Goal: Task Accomplishment & Management: Manage account settings

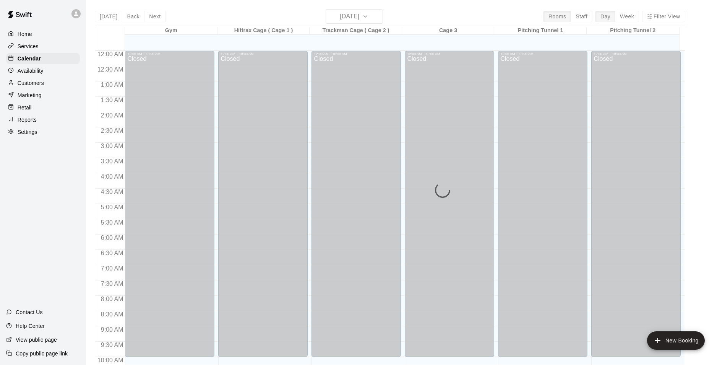
scroll to position [357, 0]
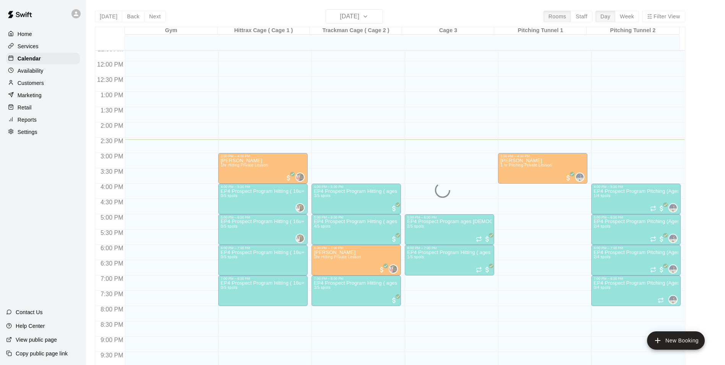
click at [381, 14] on div "[DATE] Back [DATE][DATE] Rooms Staff Day Week Filter View Gym 09 Tue Hittrax Ca…" at bounding box center [390, 191] width 590 height 365
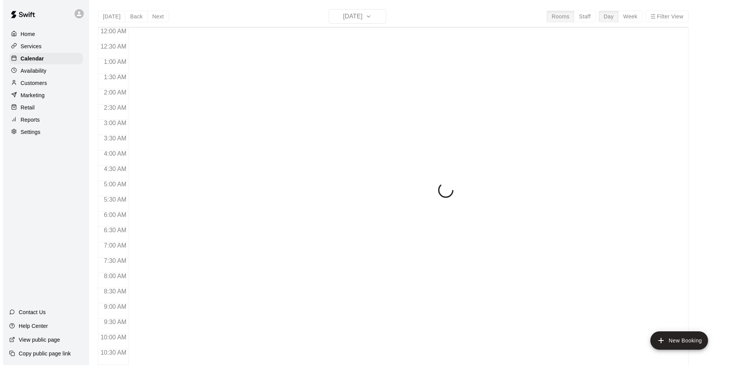
scroll to position [388, 0]
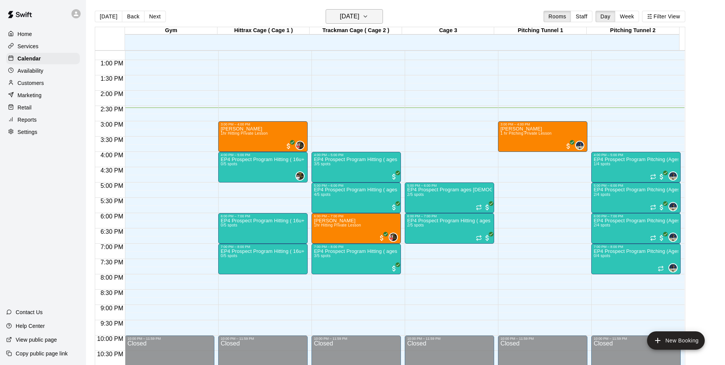
click at [368, 14] on icon "button" at bounding box center [365, 16] width 6 height 9
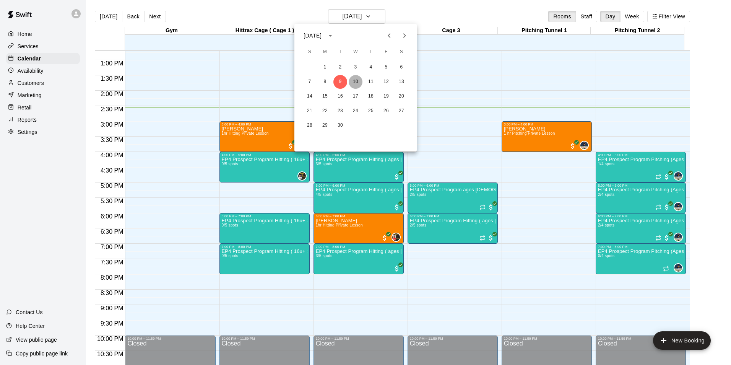
click at [357, 81] on button "10" at bounding box center [356, 82] width 14 height 14
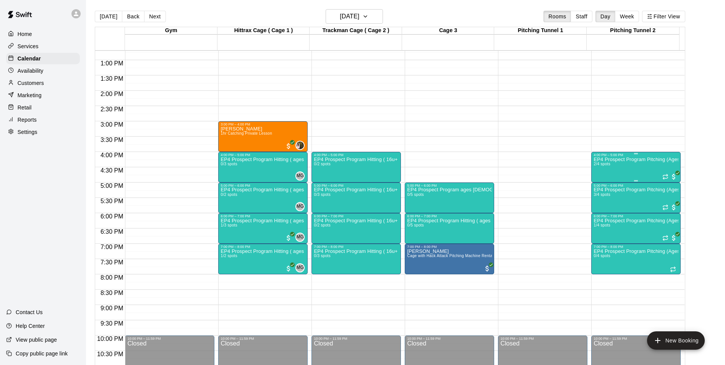
click at [641, 165] on div "EP4 Prospect Program Pitching (Ages 13+ ) 2/4 spots" at bounding box center [636, 339] width 85 height 365
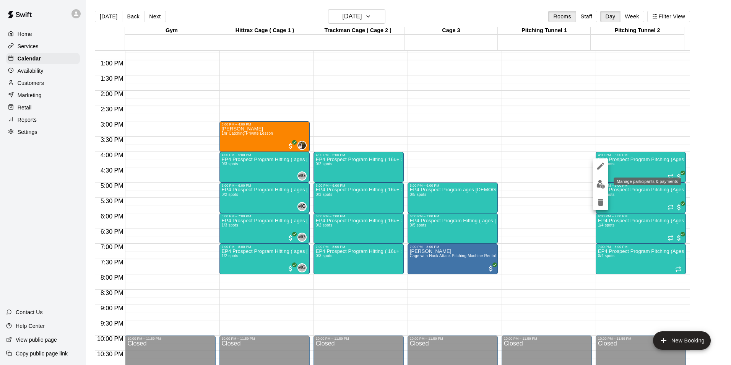
click at [599, 184] on img "edit" at bounding box center [600, 184] width 9 height 9
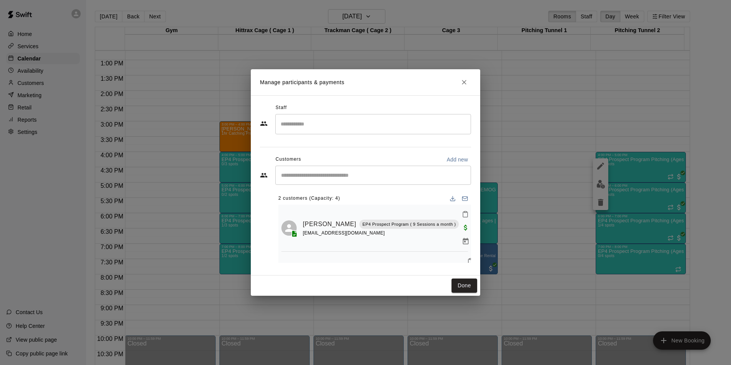
click at [305, 122] on input "Search staff" at bounding box center [373, 123] width 189 height 13
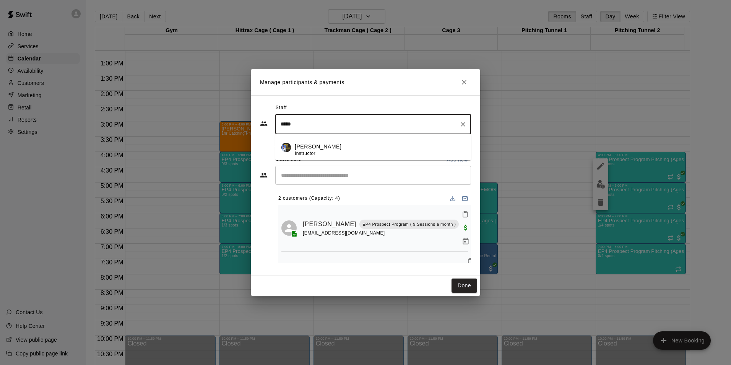
click at [313, 151] on span "Instructor" at bounding box center [305, 153] width 21 height 5
type input "*****"
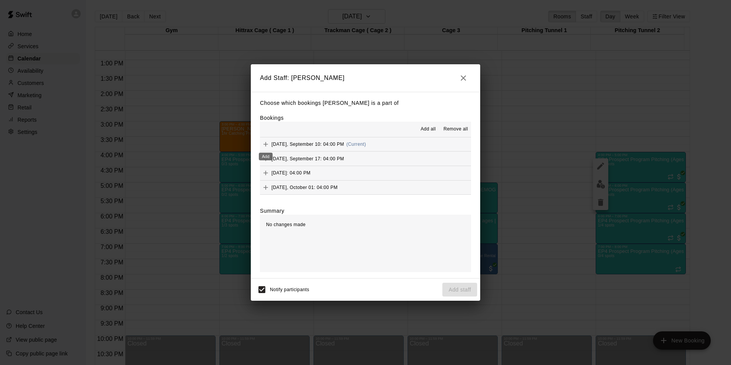
click at [266, 141] on icon "Add" at bounding box center [266, 144] width 8 height 8
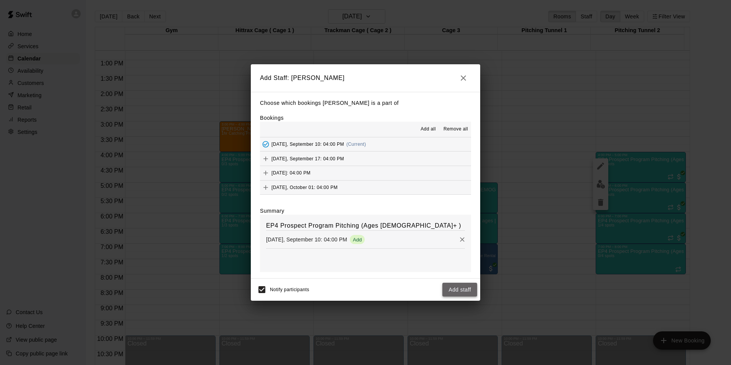
click at [462, 292] on button "Add staff" at bounding box center [459, 289] width 35 height 14
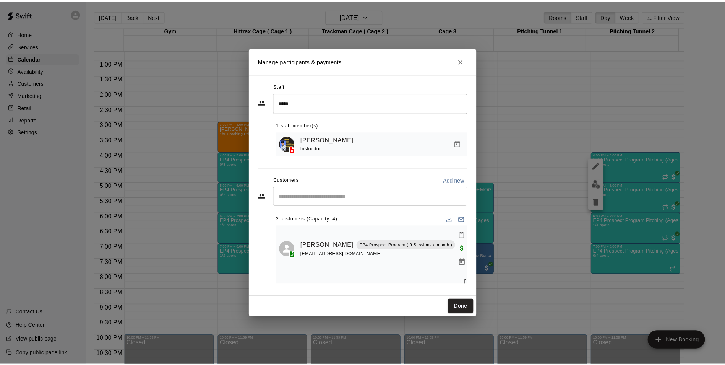
scroll to position [15, 0]
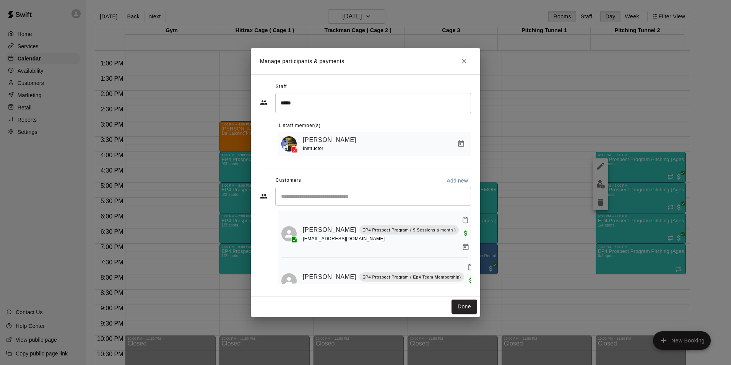
click at [466, 60] on icon "Close" at bounding box center [464, 61] width 8 height 8
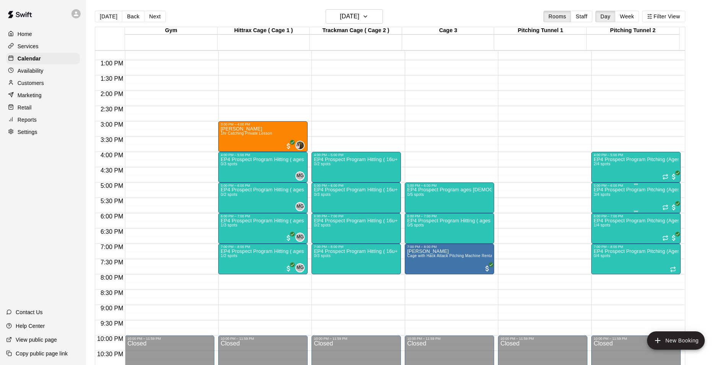
click at [639, 199] on div "EP4 Prospect Program Pitching (Ages 13+ ) 3/4 spots" at bounding box center [636, 369] width 85 height 365
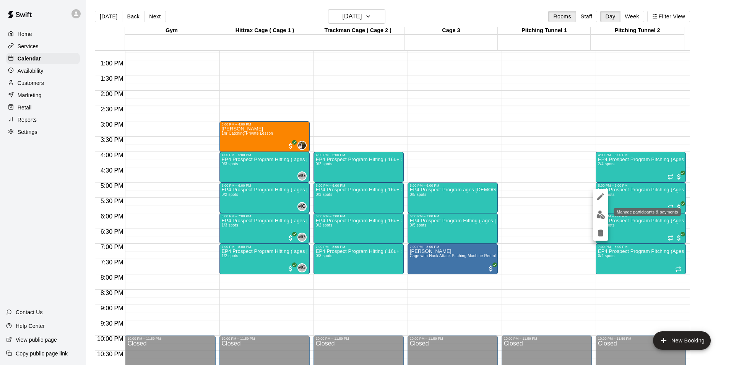
click at [602, 216] on img "edit" at bounding box center [600, 214] width 9 height 9
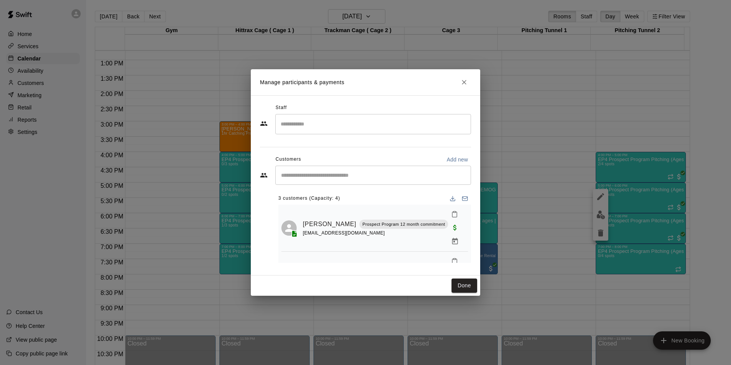
click at [289, 126] on input "Search staff" at bounding box center [373, 123] width 189 height 13
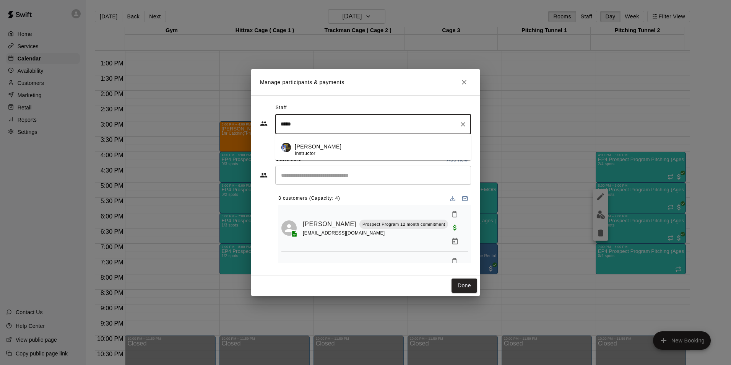
click at [302, 146] on p "Mariel Checo" at bounding box center [318, 147] width 47 height 8
type input "*****"
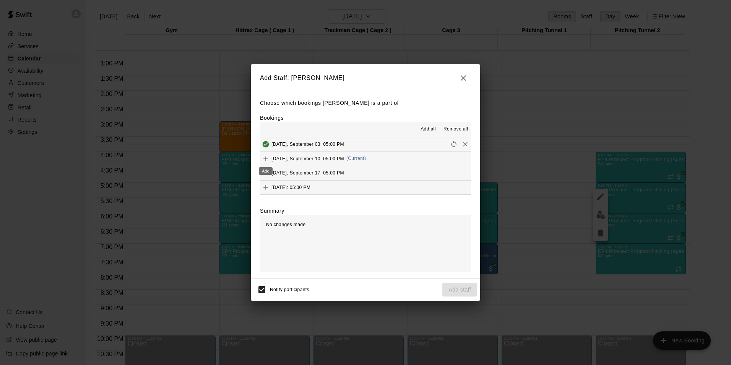
click at [264, 157] on icon "Add" at bounding box center [266, 159] width 8 height 8
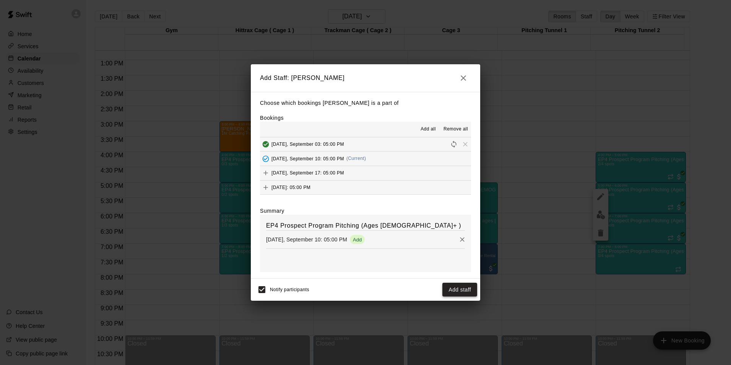
click at [465, 290] on button "Add staff" at bounding box center [459, 289] width 35 height 14
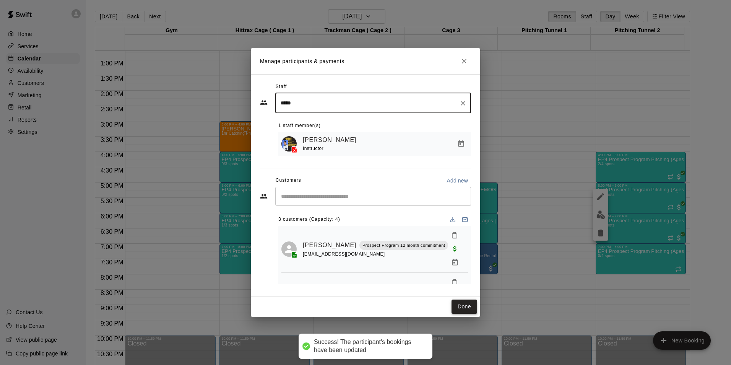
click at [464, 307] on button "Done" at bounding box center [464, 306] width 26 height 14
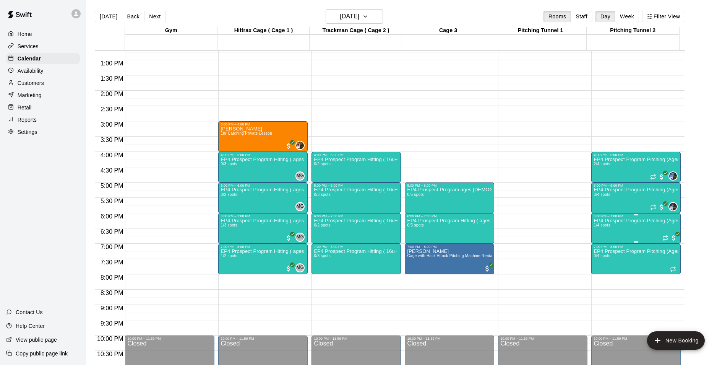
click at [651, 221] on p "EP4 Prospect Program Pitching (Ages [DEMOGRAPHIC_DATA]+ )" at bounding box center [636, 221] width 85 height 0
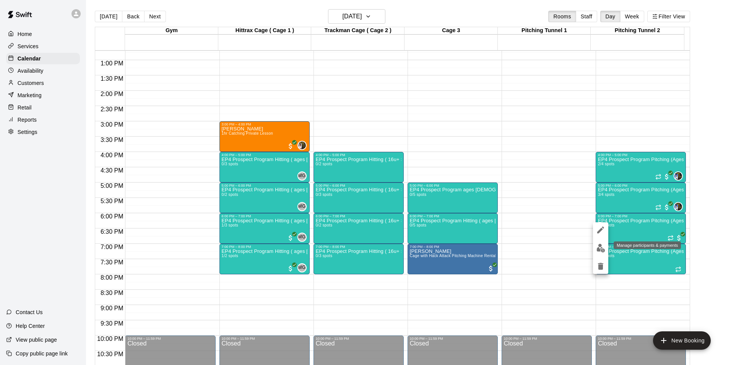
click at [600, 246] on img "edit" at bounding box center [600, 247] width 9 height 9
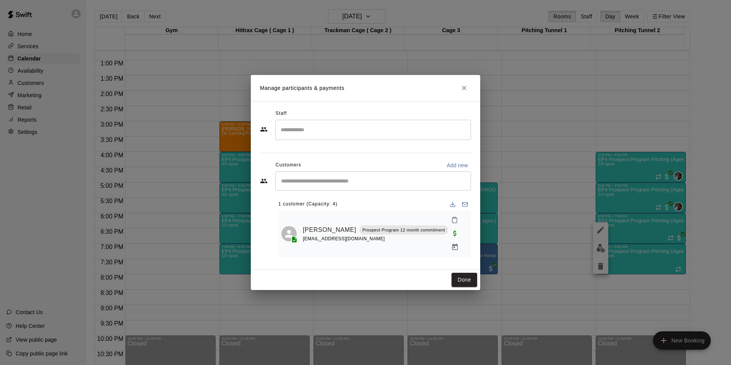
click at [305, 140] on div "​" at bounding box center [373, 130] width 196 height 20
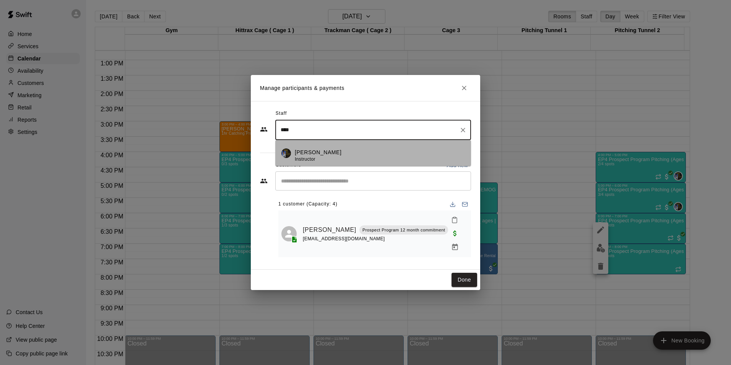
click at [315, 156] on p "Mariel Checo" at bounding box center [318, 152] width 47 height 8
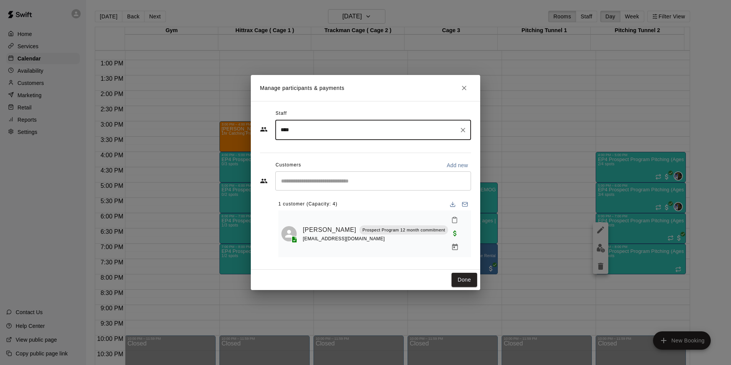
type input "****"
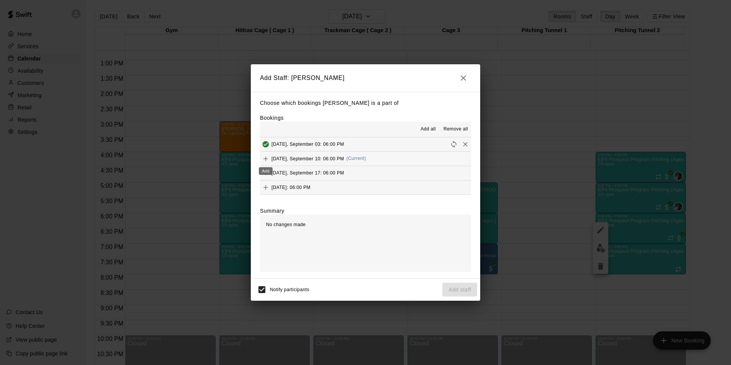
click at [267, 159] on icon "Add" at bounding box center [265, 158] width 5 height 5
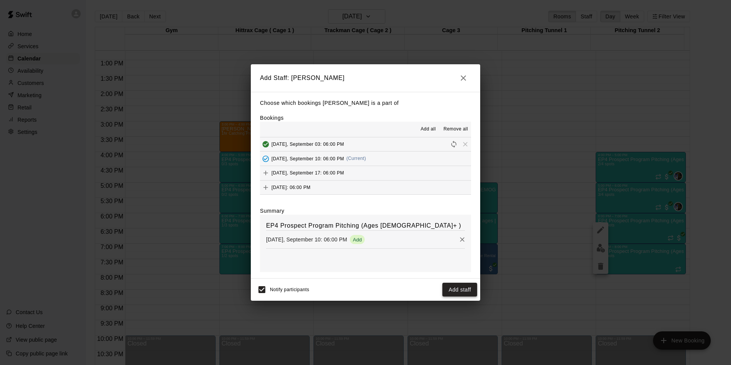
click at [459, 290] on button "Add staff" at bounding box center [459, 289] width 35 height 14
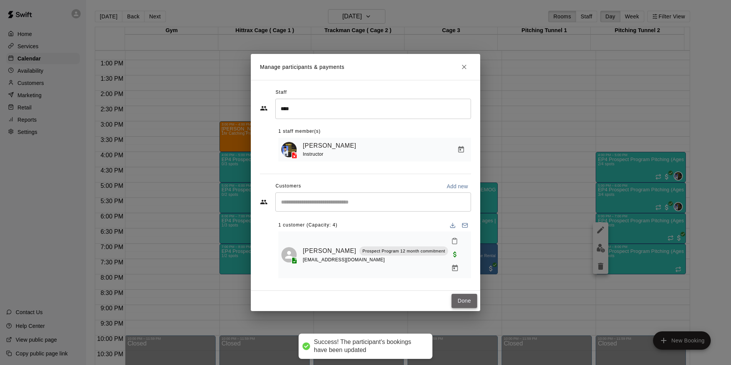
click at [459, 296] on button "Done" at bounding box center [464, 301] width 26 height 14
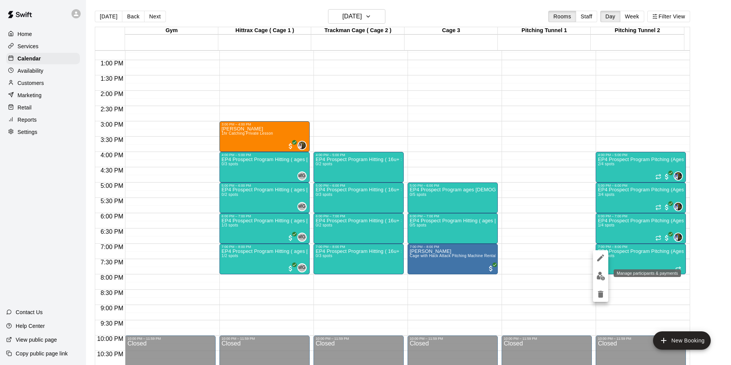
click at [595, 276] on button "edit" at bounding box center [600, 275] width 15 height 15
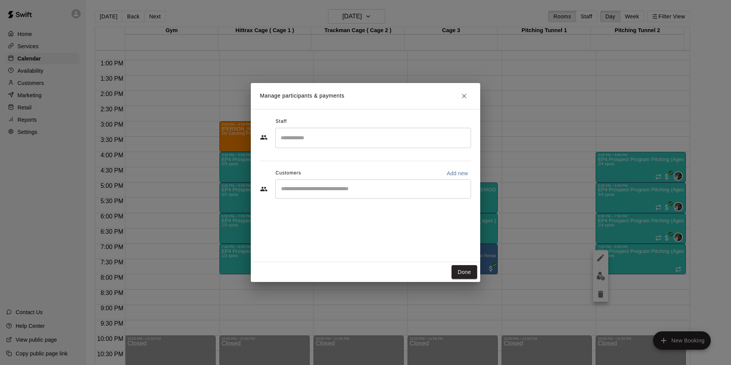
click at [288, 135] on input "Search staff" at bounding box center [373, 137] width 189 height 13
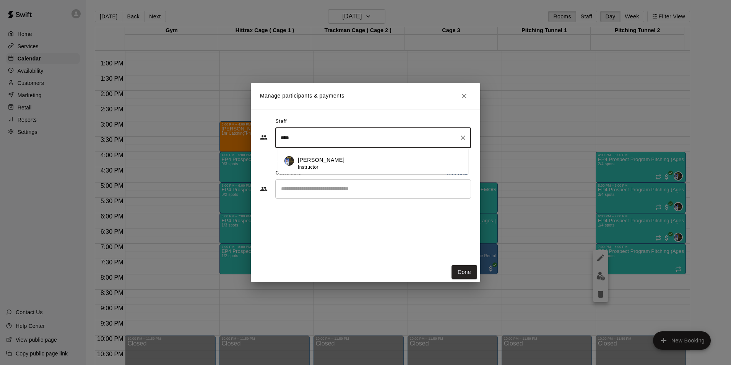
click at [315, 163] on div "Mariel Checo Instructor" at bounding box center [321, 163] width 47 height 15
type input "****"
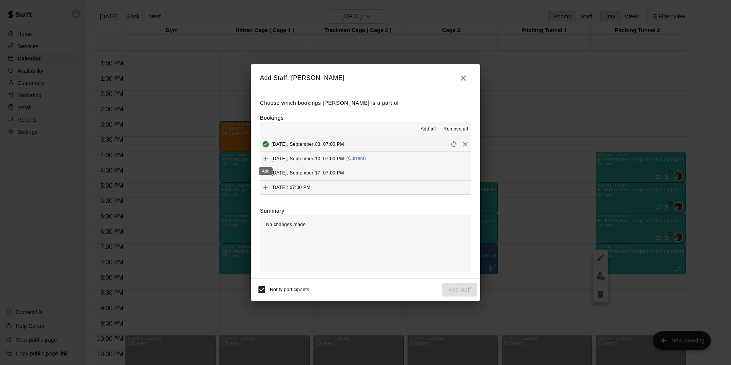
click at [266, 158] on icon "Add" at bounding box center [265, 158] width 5 height 5
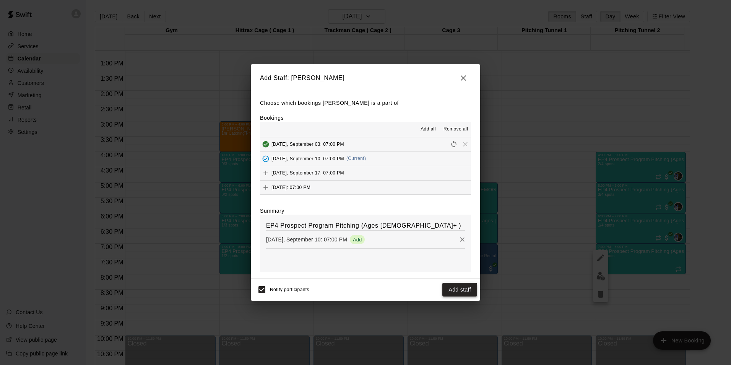
click at [459, 291] on button "Add staff" at bounding box center [459, 289] width 35 height 14
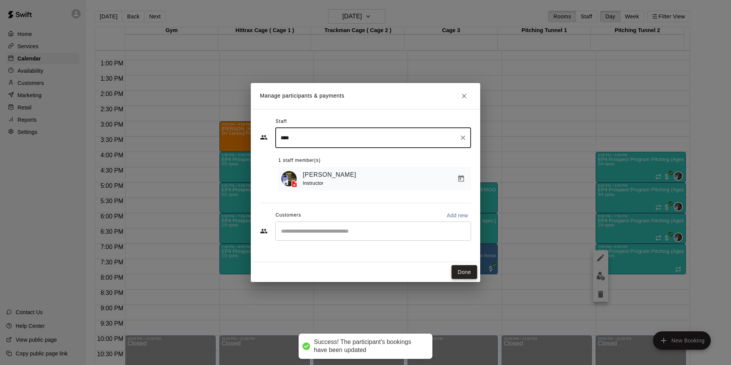
click at [468, 273] on button "Done" at bounding box center [464, 272] width 26 height 14
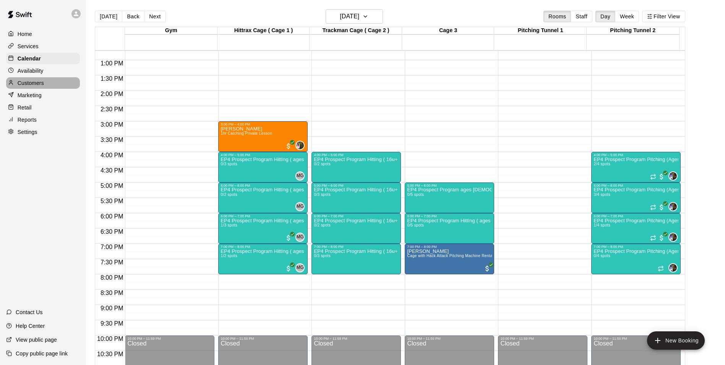
click at [31, 87] on p "Customers" at bounding box center [31, 83] width 26 height 8
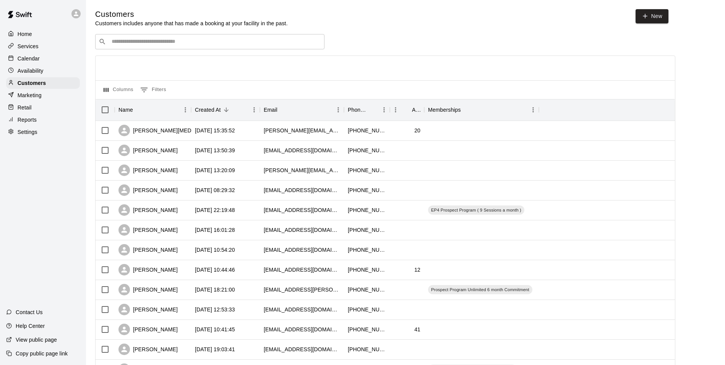
click at [211, 47] on div "​ ​" at bounding box center [209, 41] width 229 height 15
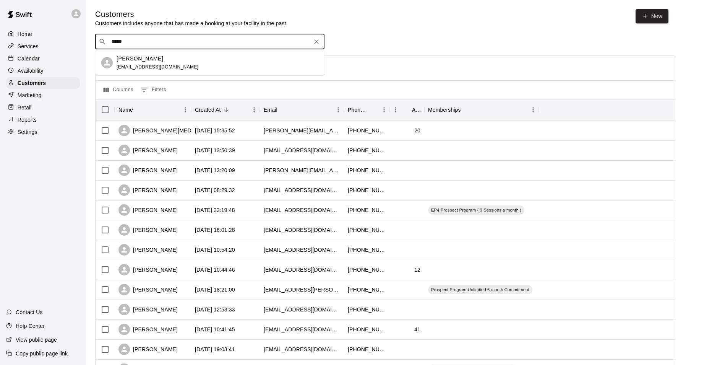
click at [141, 44] on input "*****" at bounding box center [209, 42] width 200 height 8
type input "*"
click at [141, 44] on input "Search customers by name or email" at bounding box center [215, 42] width 212 height 8
type input "****"
